Goal: Task Accomplishment & Management: Complete application form

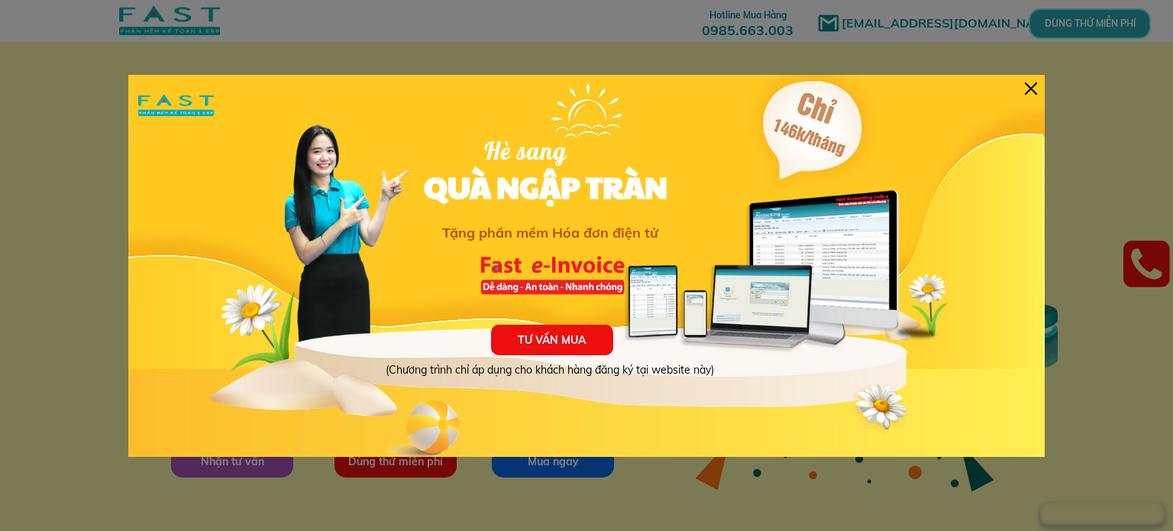
click at [1026, 91] on div at bounding box center [1031, 88] width 12 height 12
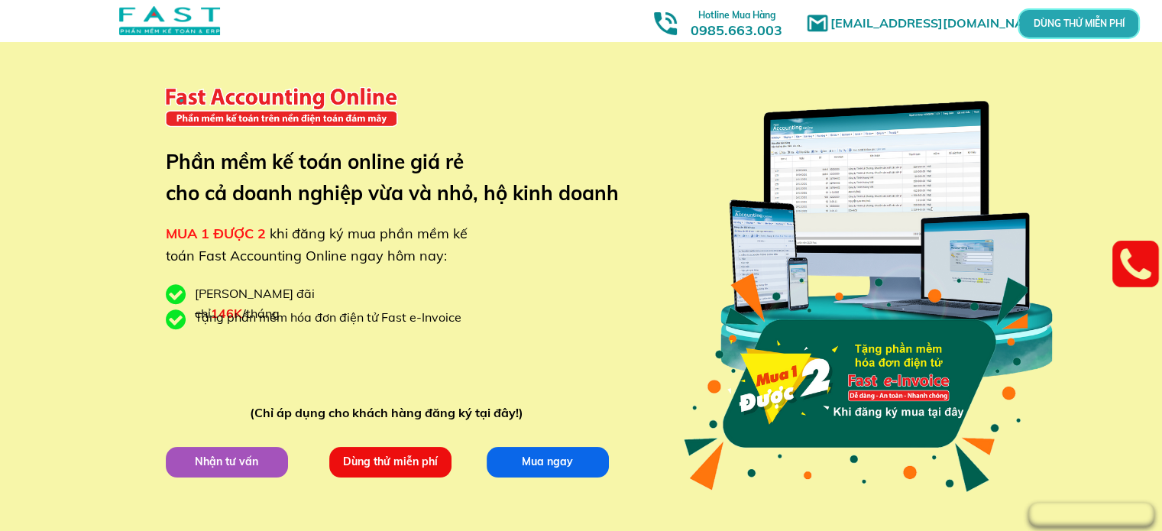
click at [1079, 24] on p "DÙNG THỬ MIỄN PHÍ" at bounding box center [1078, 23] width 67 height 15
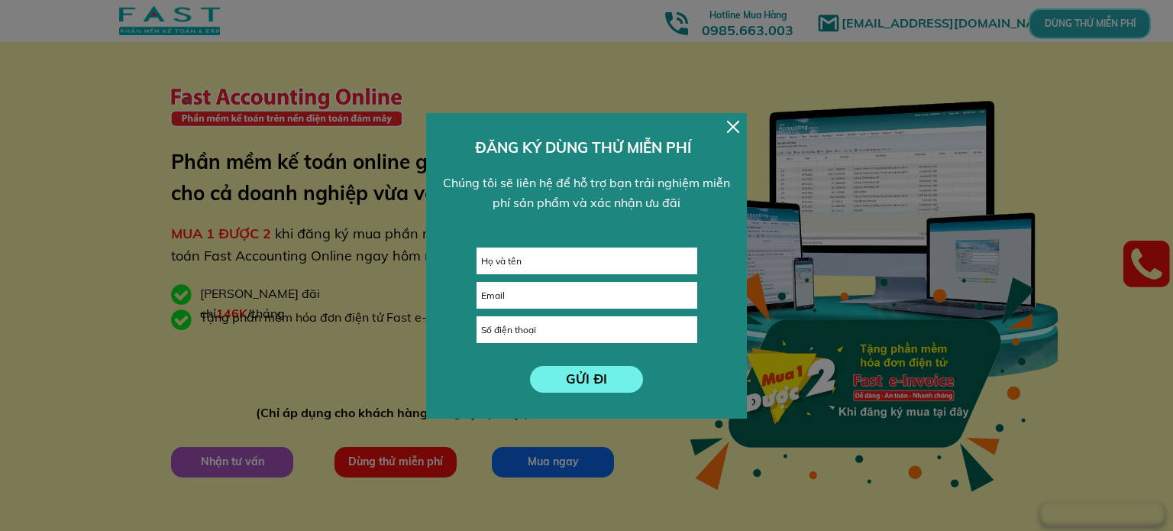
click at [557, 260] on input "text" at bounding box center [586, 260] width 219 height 25
type input "[PERSON_NAME]"
type input "0836608850"
click at [537, 298] on input "email" at bounding box center [586, 295] width 219 height 25
click at [522, 306] on input "email" at bounding box center [586, 295] width 219 height 25
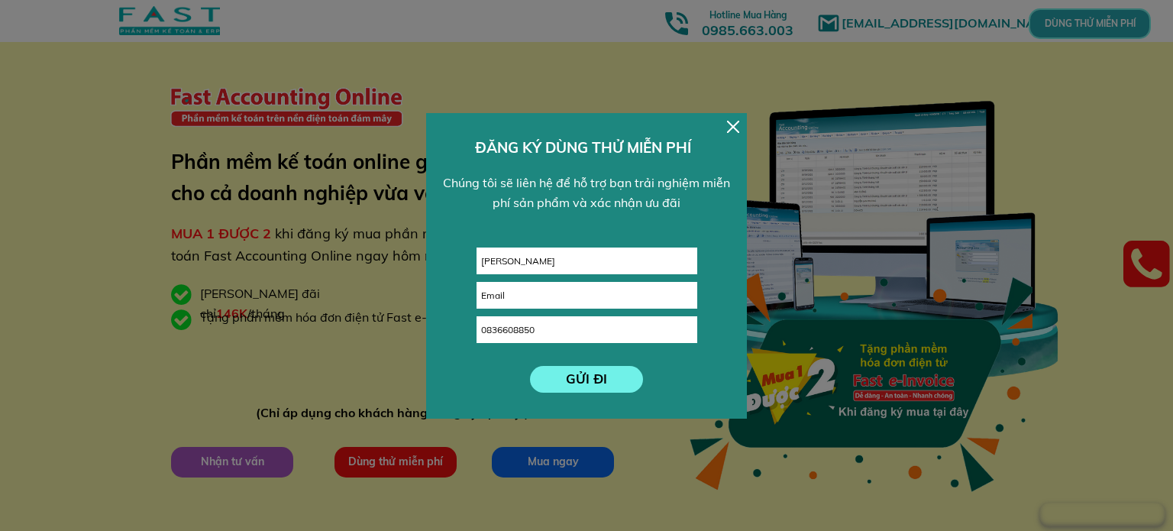
click at [520, 293] on input "email" at bounding box center [586, 295] width 219 height 25
click at [510, 293] on input "email" at bounding box center [586, 295] width 219 height 25
type input "[EMAIL_ADDRESS][DOMAIN_NAME]"
click at [602, 380] on p "GỬI ĐI" at bounding box center [587, 379] width 114 height 27
